Goal: Information Seeking & Learning: Compare options

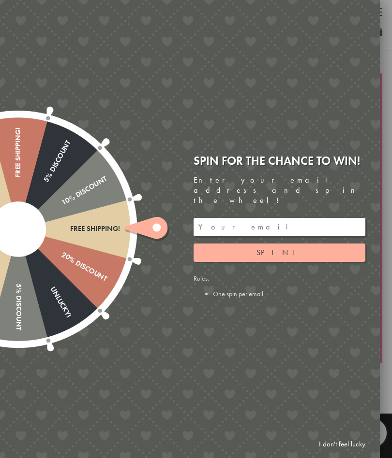
click at [370, 79] on div "Free shipping! 20% Discount Unlucky! 5% Discount 10% Discount Unlucky! 15% Disc…" at bounding box center [135, 229] width 488 height 458
click at [351, 444] on link "I don't feel lucky" at bounding box center [342, 445] width 56 height 18
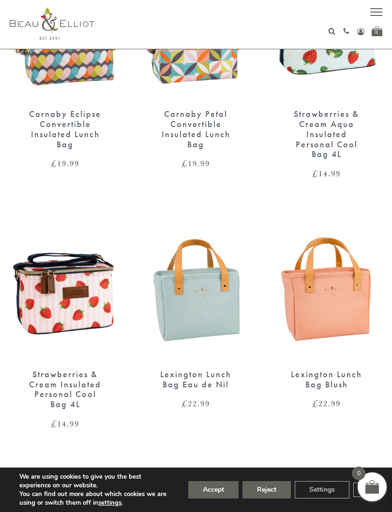
scroll to position [703, 0]
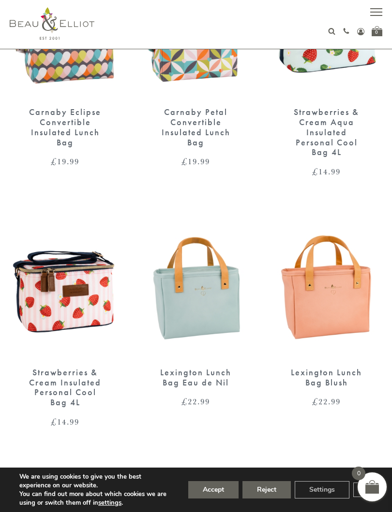
click at [82, 383] on div "Strawberries & Cream Insulated Personal Cool Bag 4L" at bounding box center [65, 388] width 77 height 40
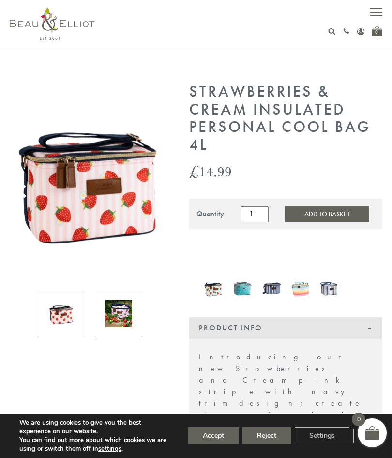
click at [126, 316] on img at bounding box center [118, 313] width 27 height 27
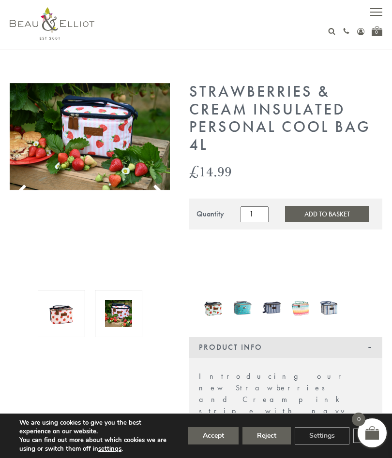
click at [80, 318] on div at bounding box center [61, 313] width 47 height 47
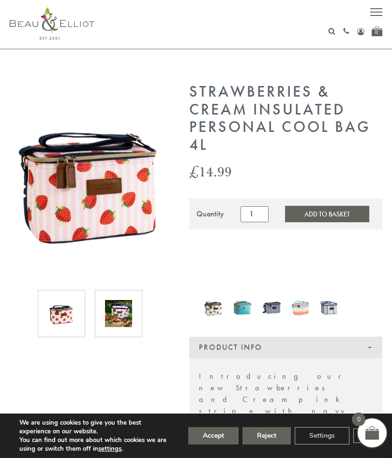
click at [237, 310] on img at bounding box center [242, 307] width 19 height 25
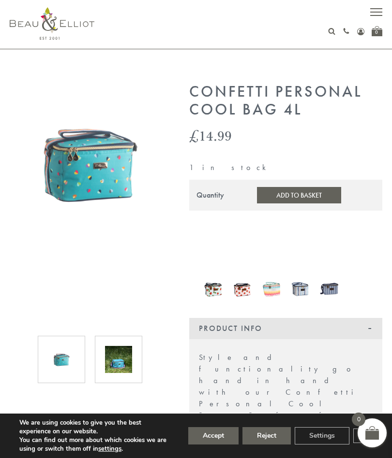
click at [297, 293] on img at bounding box center [300, 289] width 19 height 25
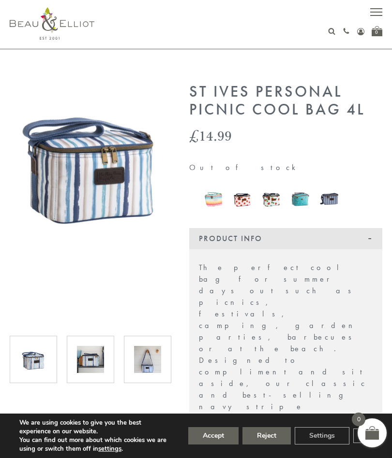
click at [268, 207] on img at bounding box center [271, 199] width 19 height 24
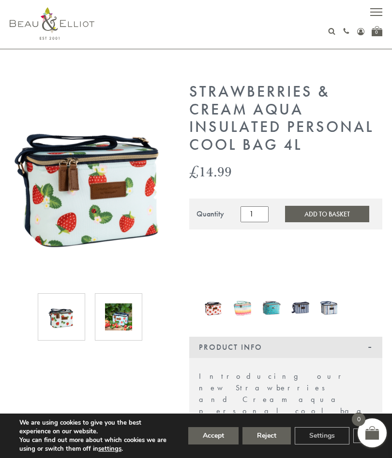
click at [204, 295] on div at bounding box center [213, 308] width 29 height 27
click at [212, 318] on img at bounding box center [213, 307] width 19 height 23
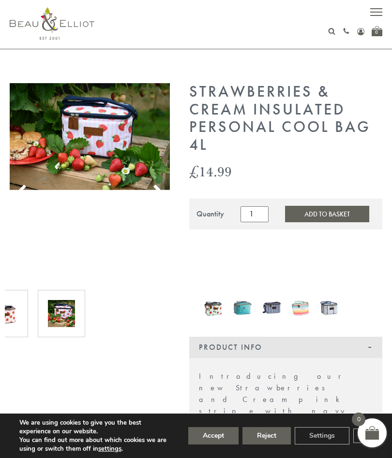
click at [271, 302] on img at bounding box center [271, 307] width 19 height 25
click at [18, 321] on div at bounding box center [4, 313] width 47 height 47
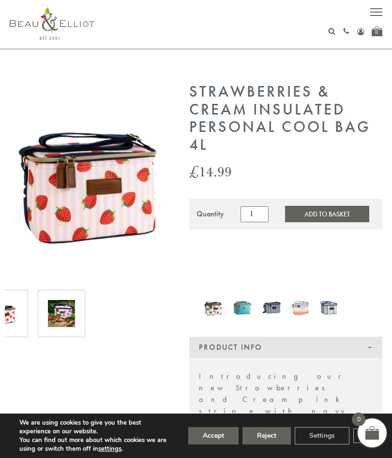
click at [69, 318] on img at bounding box center [61, 313] width 27 height 27
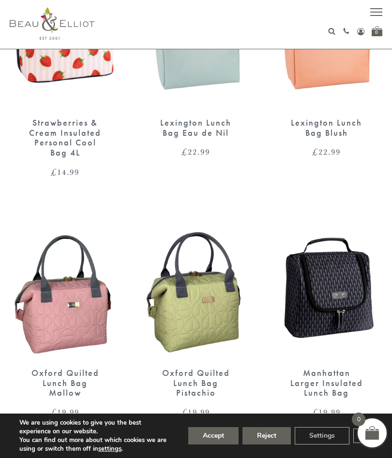
scroll to position [879, 0]
